Goal: Communication & Community: Answer question/provide support

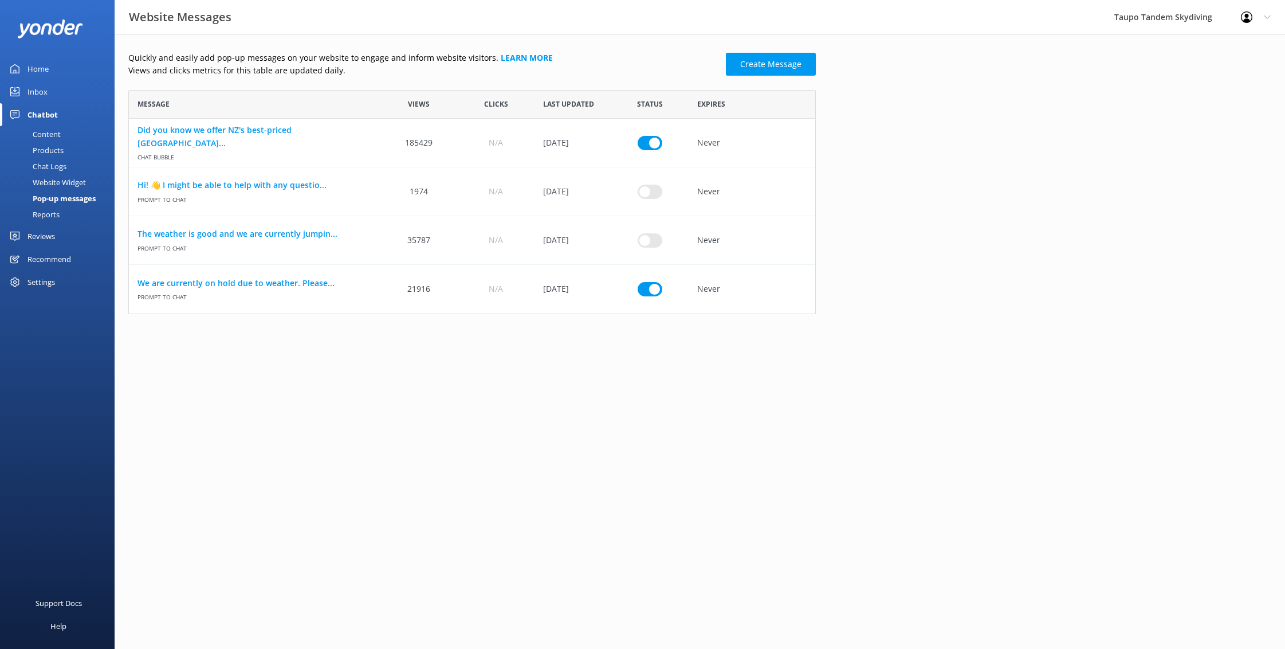
scroll to position [224, 688]
click at [654, 150] on input "row" at bounding box center [650, 142] width 25 height 14
checkbox input "false"
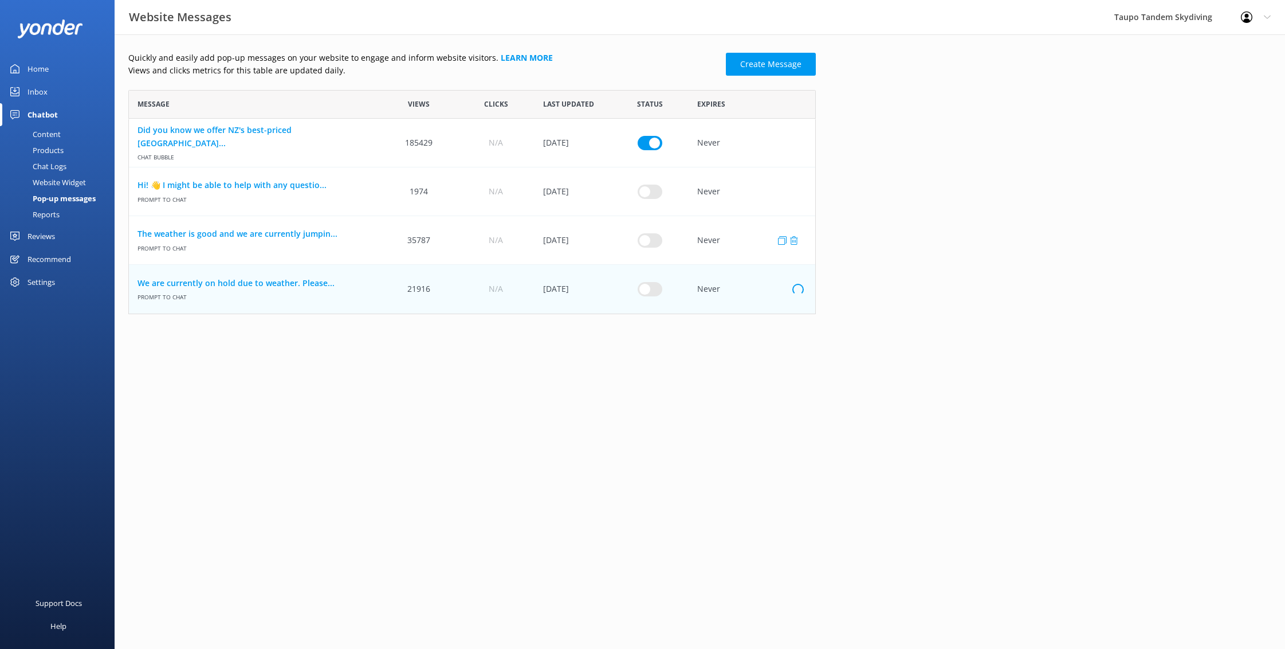
click at [641, 150] on input "row" at bounding box center [650, 142] width 25 height 14
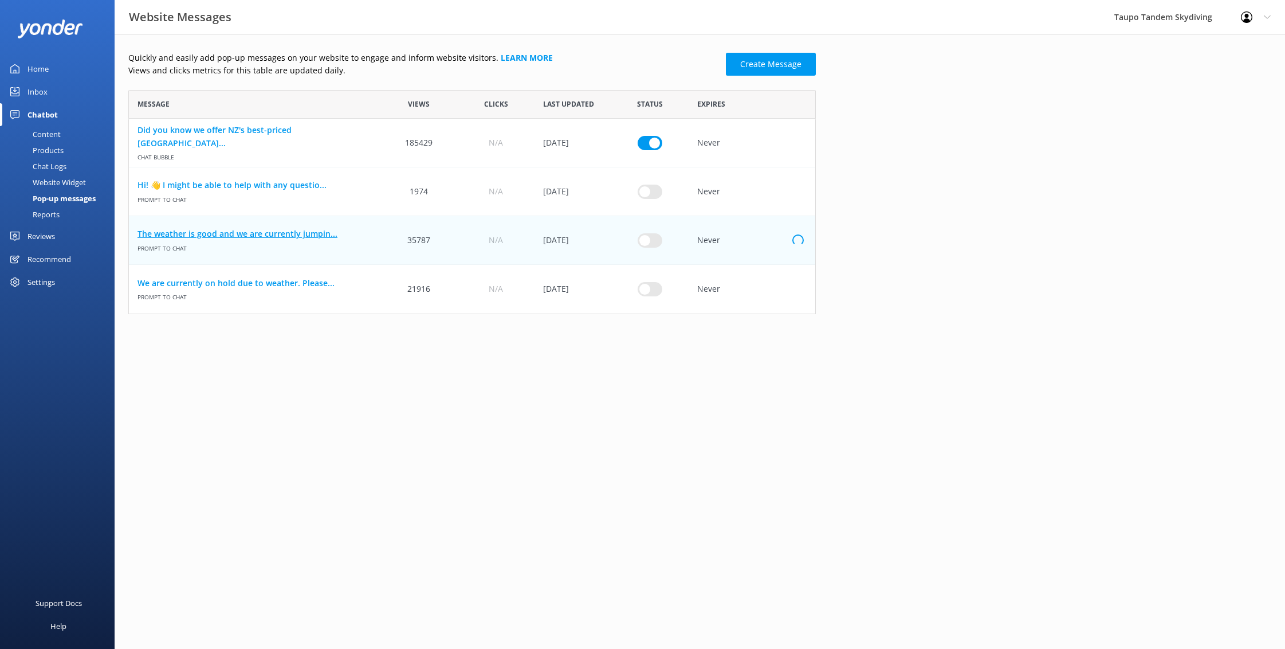
checkbox input "true"
click at [312, 230] on link "The weather is good and we are currently jumpin..." at bounding box center [255, 234] width 234 height 13
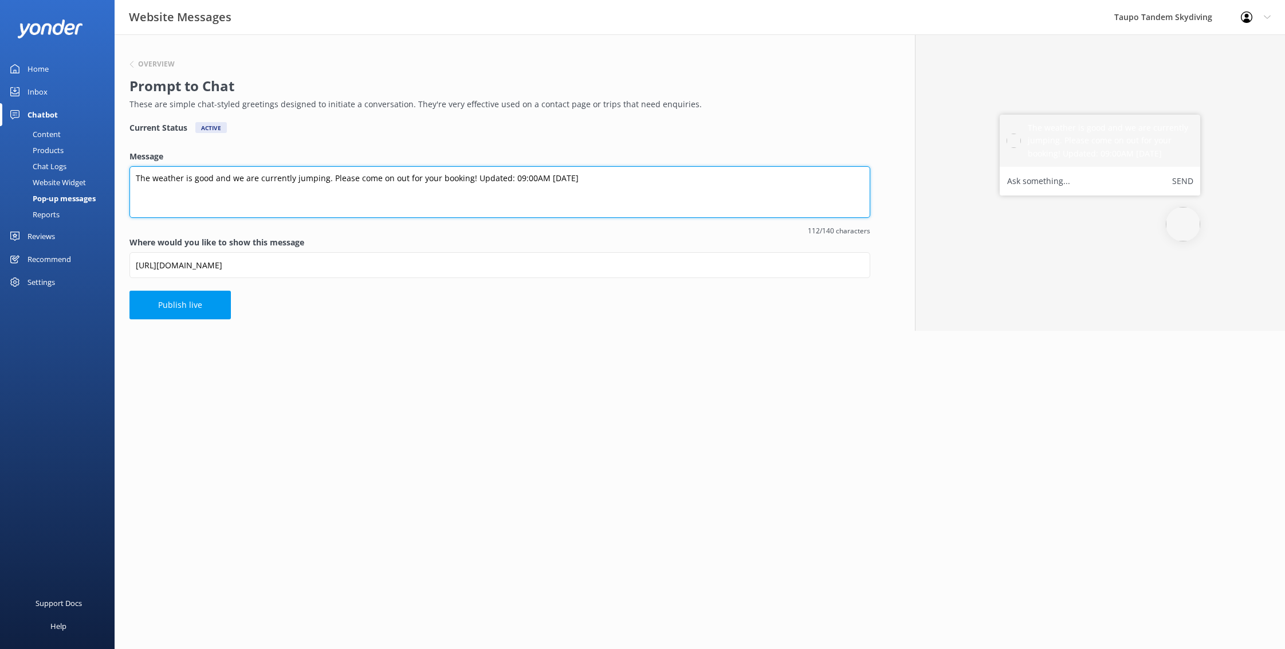
click at [548, 178] on textarea "The weather is good and we are currently jumping. Please come on out for your b…" at bounding box center [500, 192] width 741 height 52
type textarea "The weather is good and we are currently jumping. Please come on out for your b…"
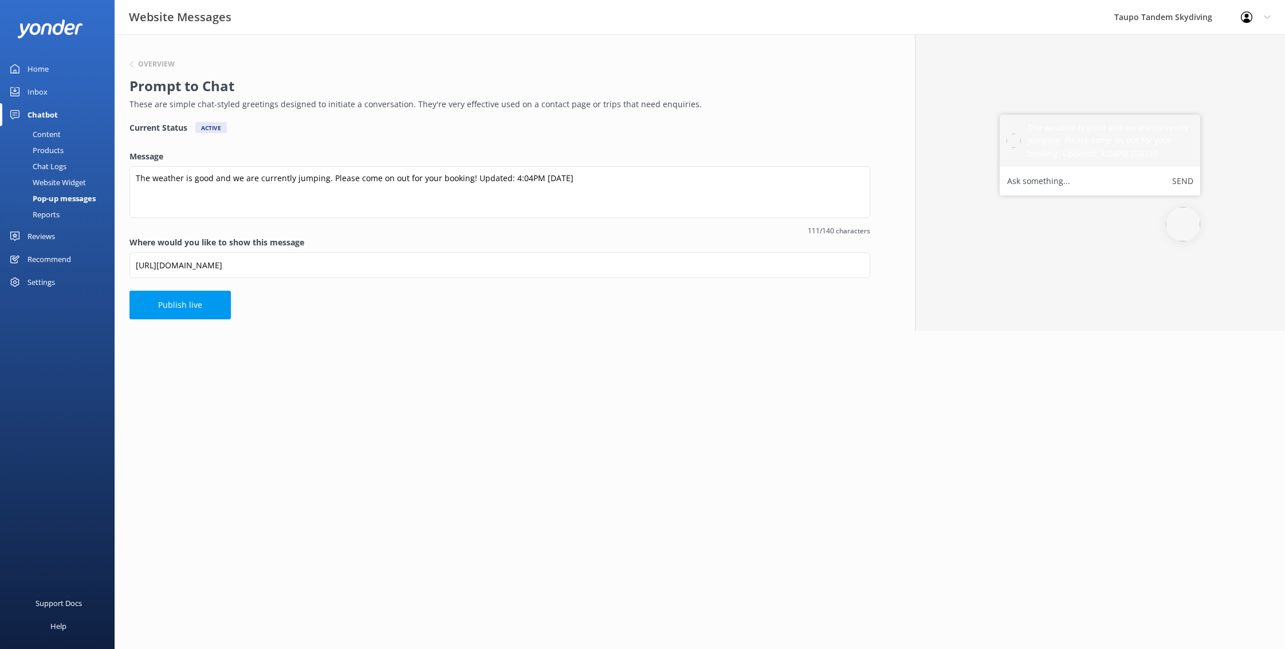
click at [206, 298] on button "Publish live" at bounding box center [180, 305] width 101 height 29
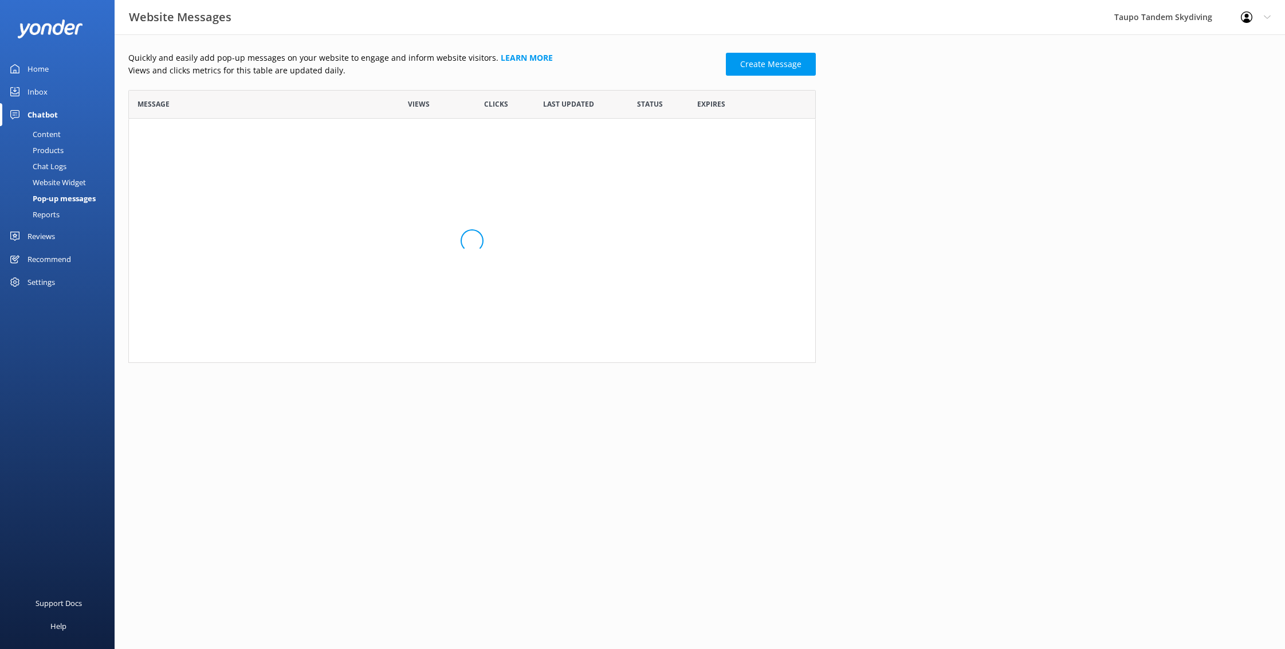
scroll to position [224, 688]
